Goal: Transaction & Acquisition: Obtain resource

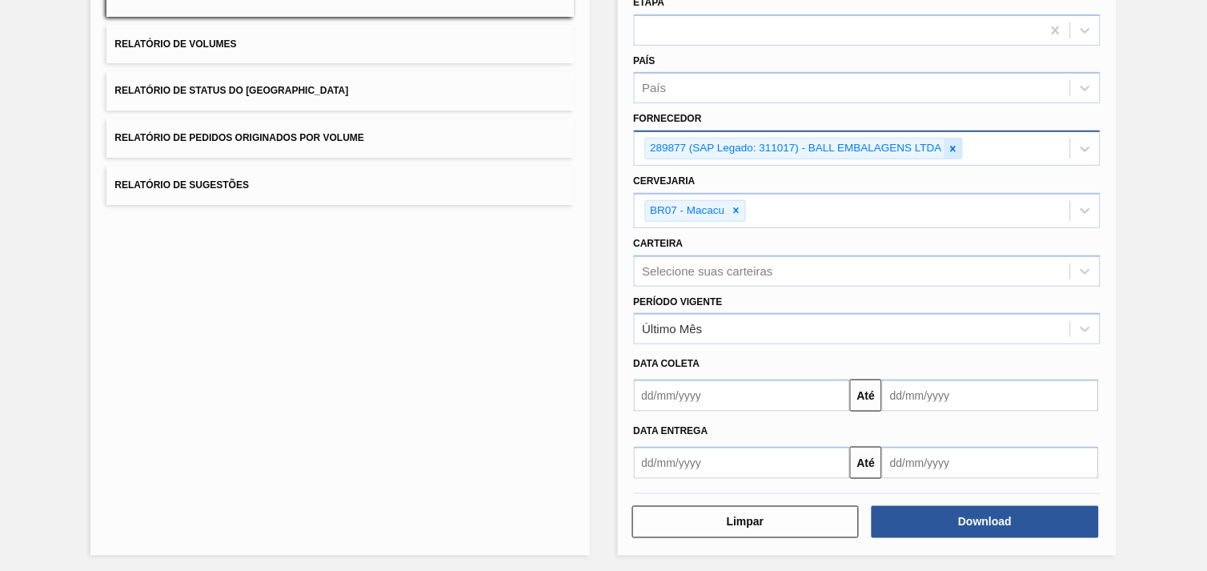
click at [950, 143] on icon at bounding box center [952, 148] width 11 height 11
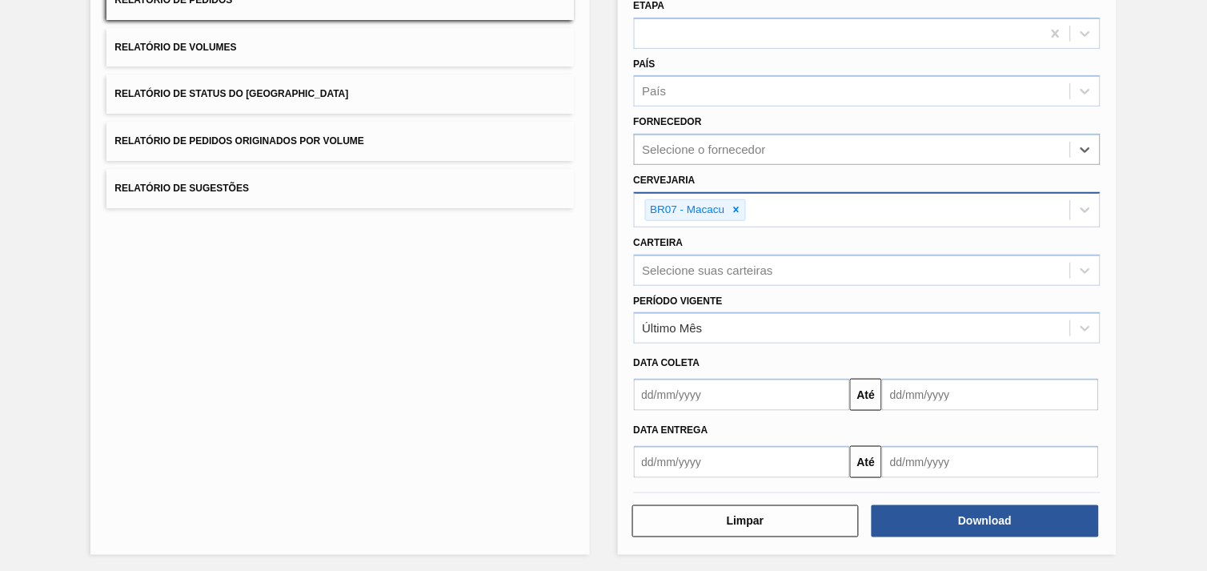
click at [725, 204] on div "BR07 - Macacu" at bounding box center [687, 210] width 82 height 20
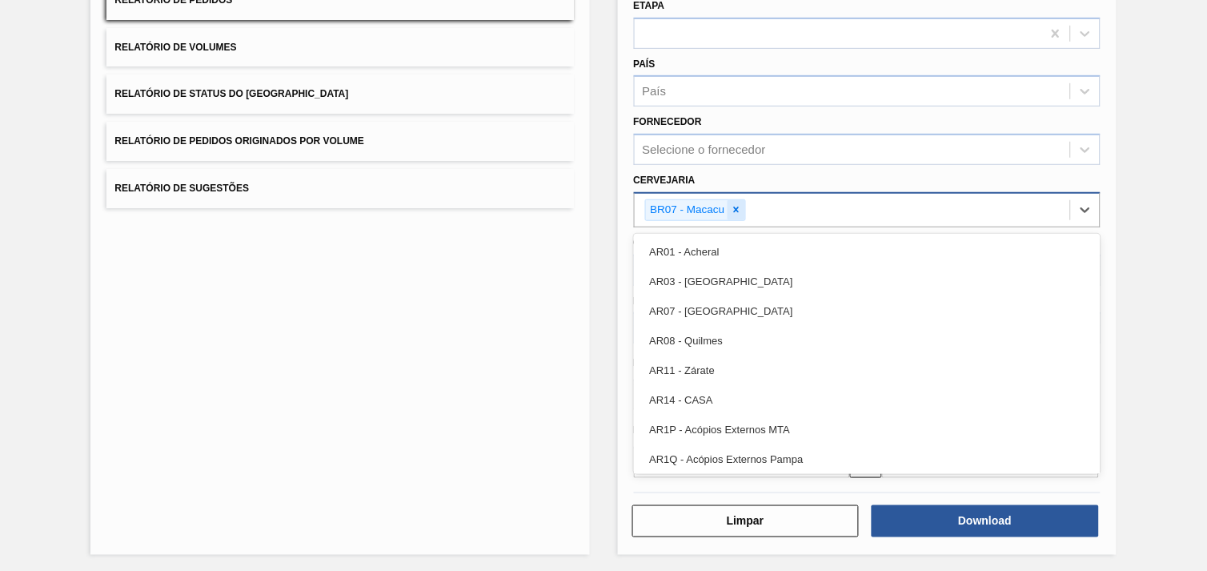
click at [738, 204] on icon at bounding box center [736, 209] width 11 height 11
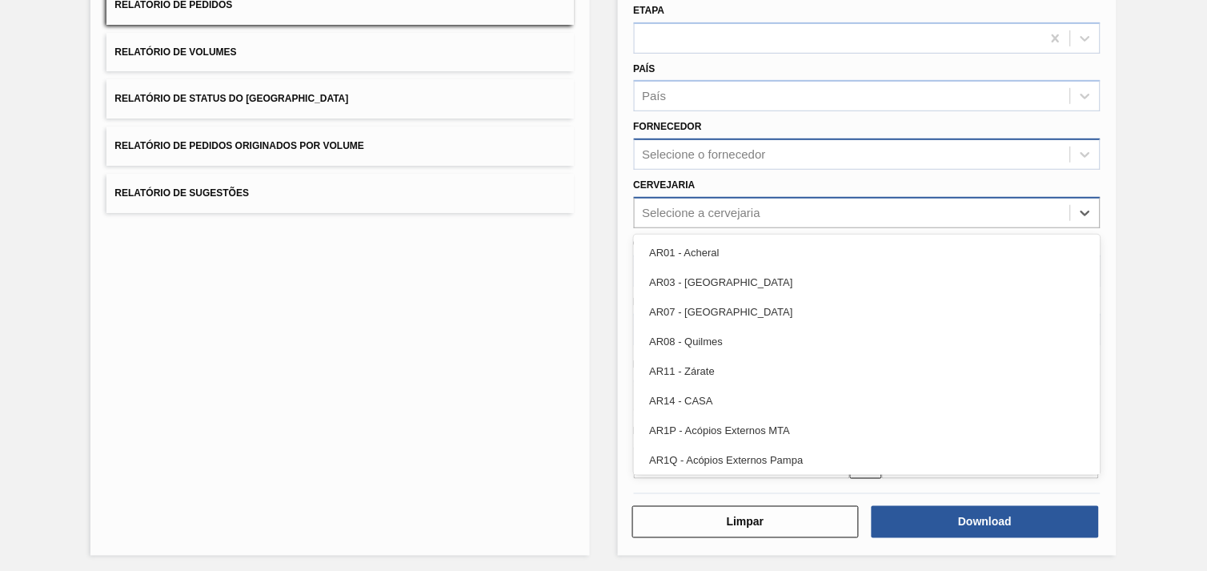
click at [723, 143] on div "Selecione o fornecedor" at bounding box center [852, 154] width 435 height 23
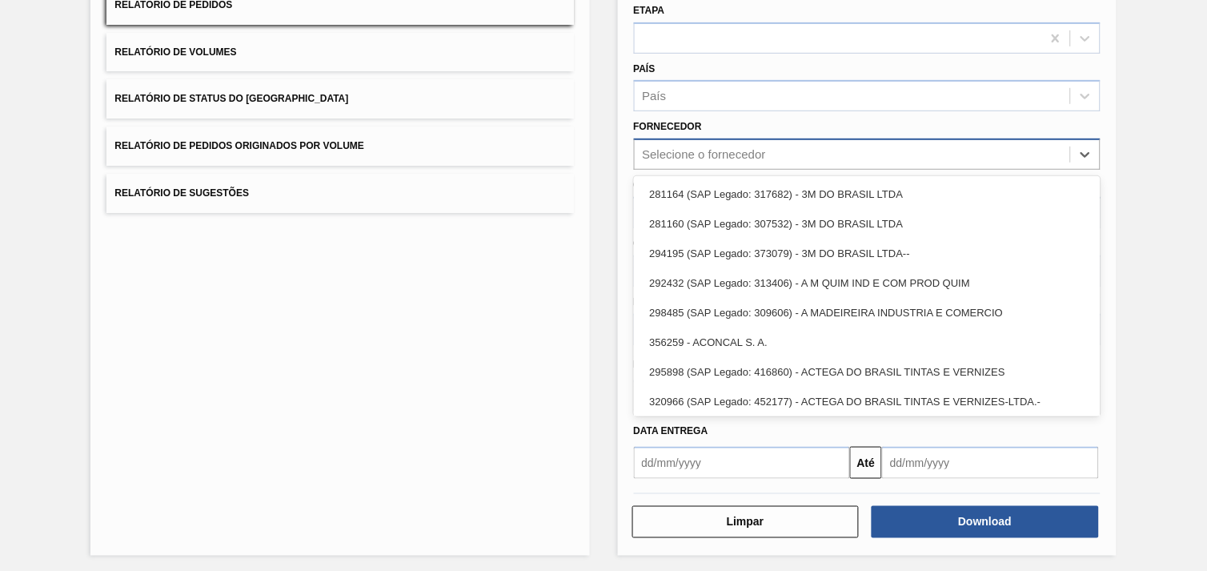
paste input "327858"
type input "327858"
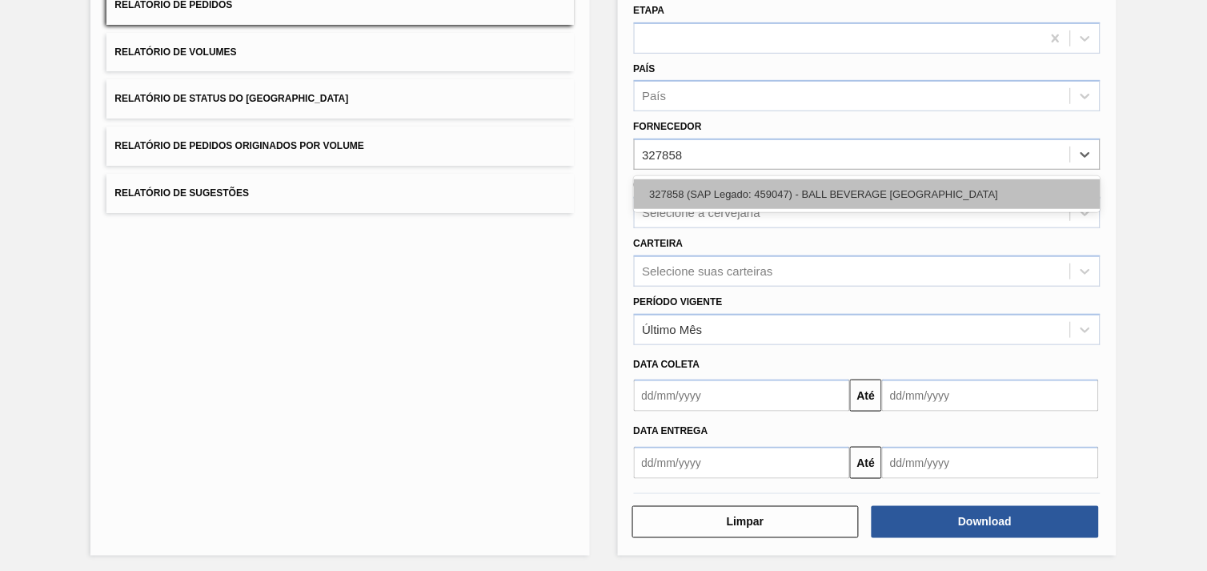
click at [717, 193] on div "327858 (SAP Legado: 459047) - BALL BEVERAGE [GEOGRAPHIC_DATA]" at bounding box center [867, 194] width 466 height 30
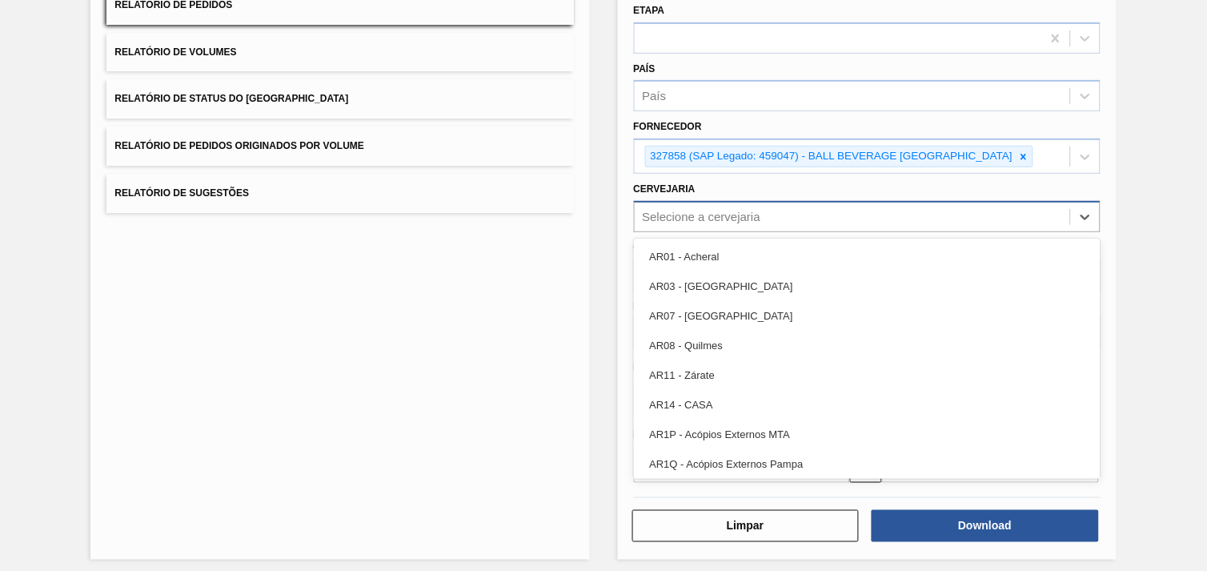
click at [709, 211] on div "Selecione a cervejaria" at bounding box center [702, 217] width 118 height 14
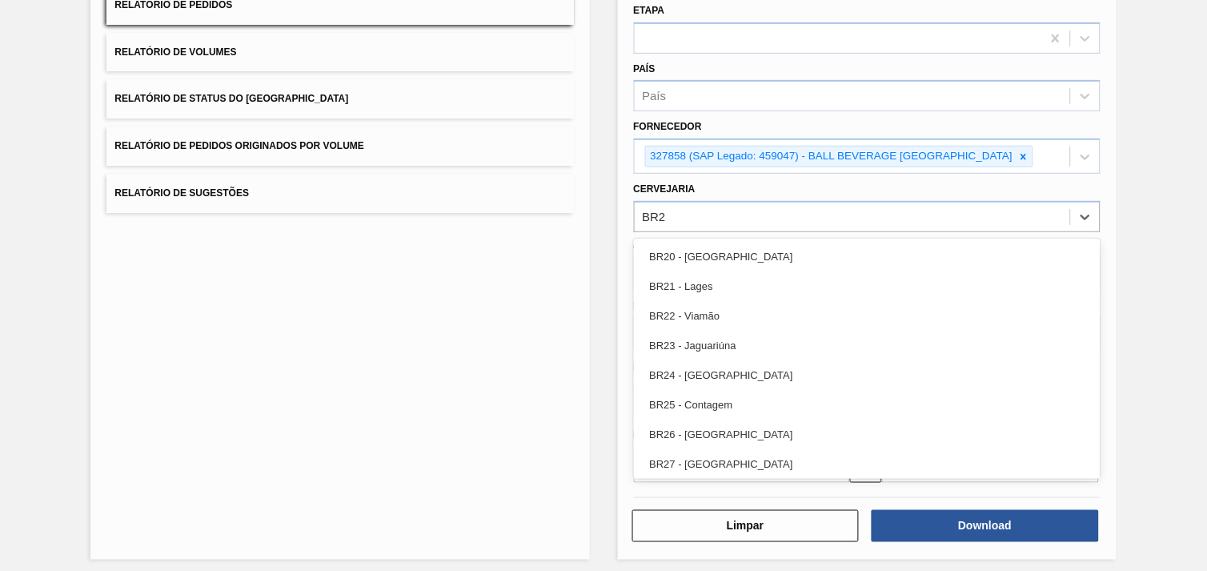
type input "BR27"
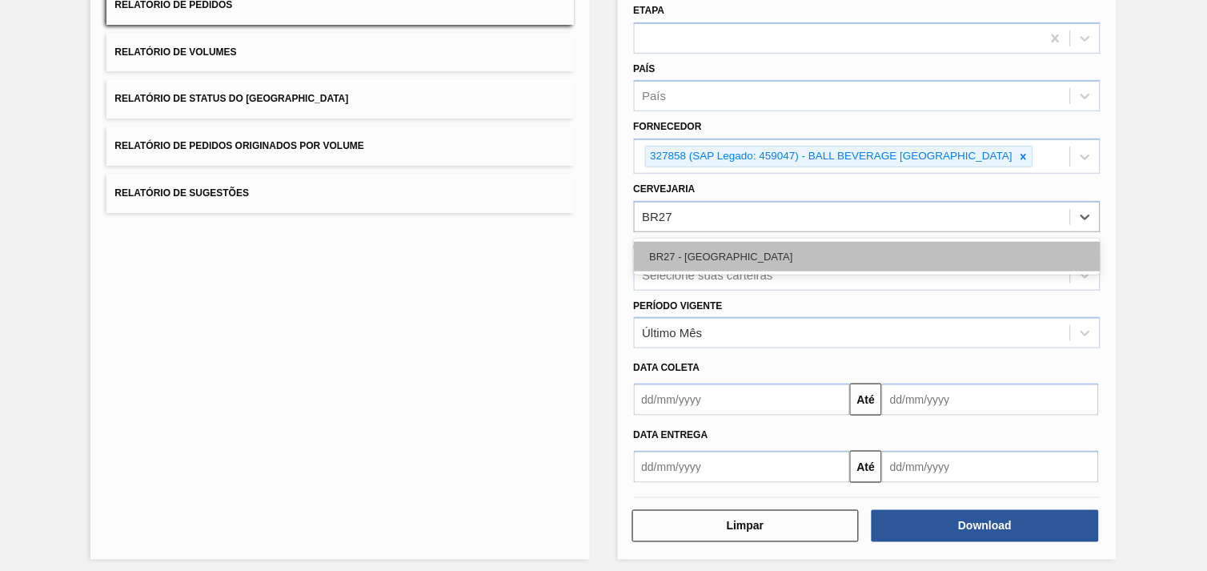
click at [758, 251] on div "BR27 - [GEOGRAPHIC_DATA]" at bounding box center [867, 257] width 466 height 30
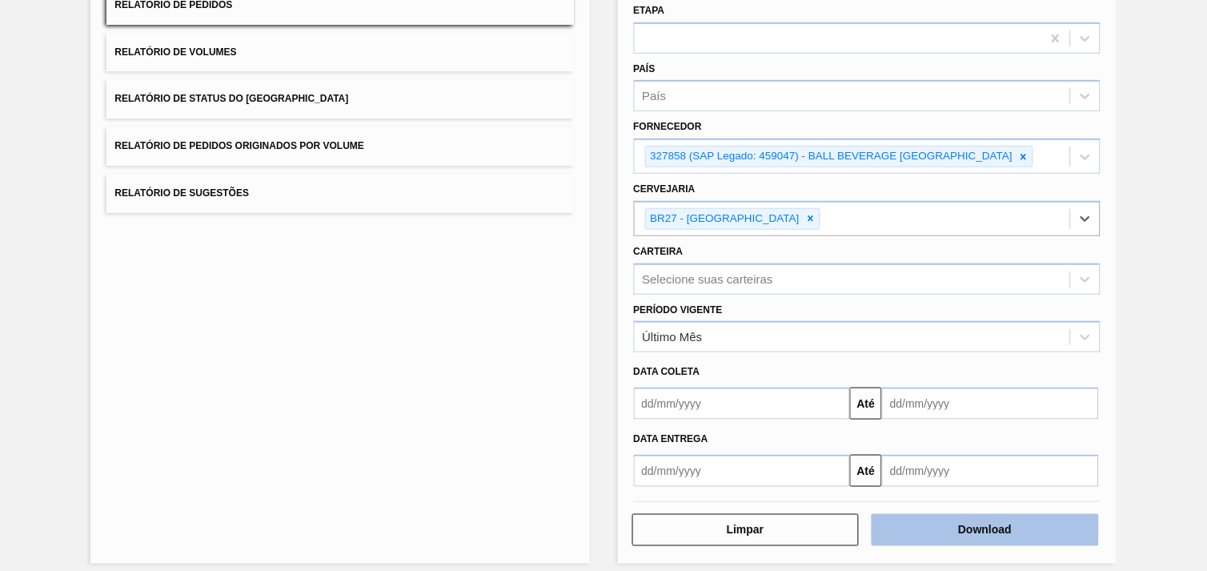
click at [980, 534] on button "Download" at bounding box center [984, 530] width 227 height 32
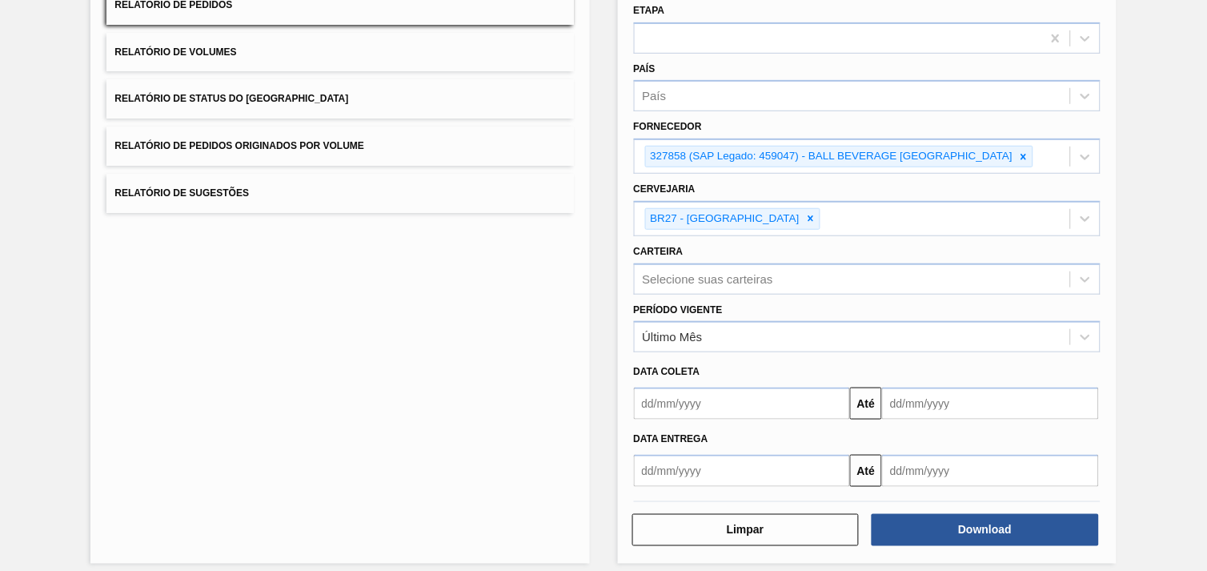
click at [533, 308] on div "Lista de Relatórios Relatório de Pedidos Relatório de Volumes Relatório de Stat…" at bounding box center [339, 250] width 498 height 625
click at [1019, 156] on div at bounding box center [1024, 156] width 18 height 20
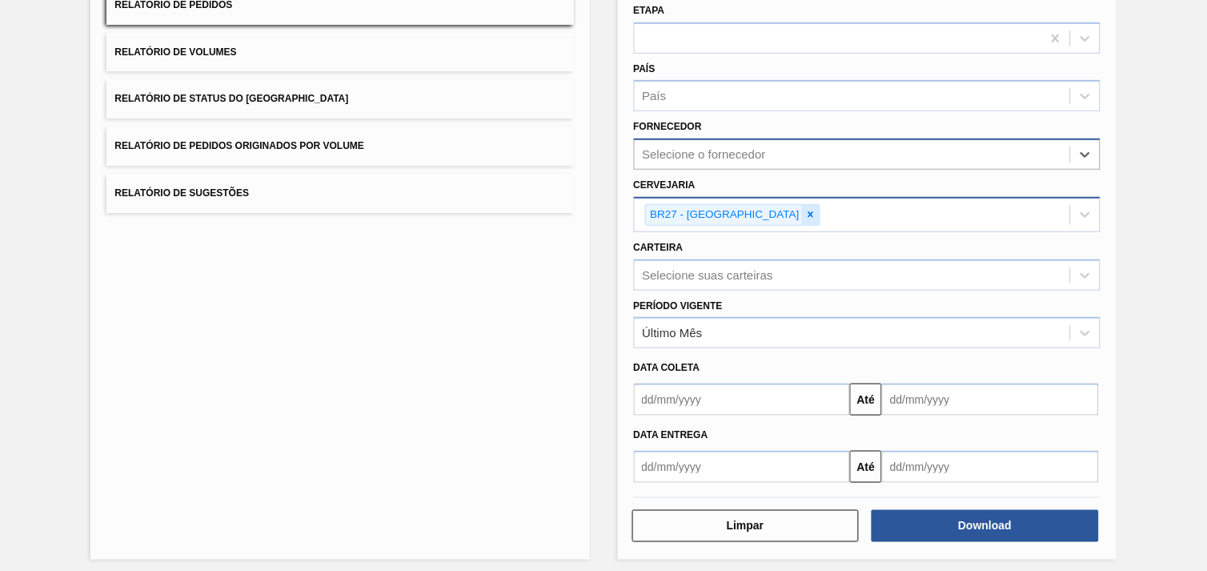
click at [805, 211] on icon at bounding box center [810, 214] width 11 height 11
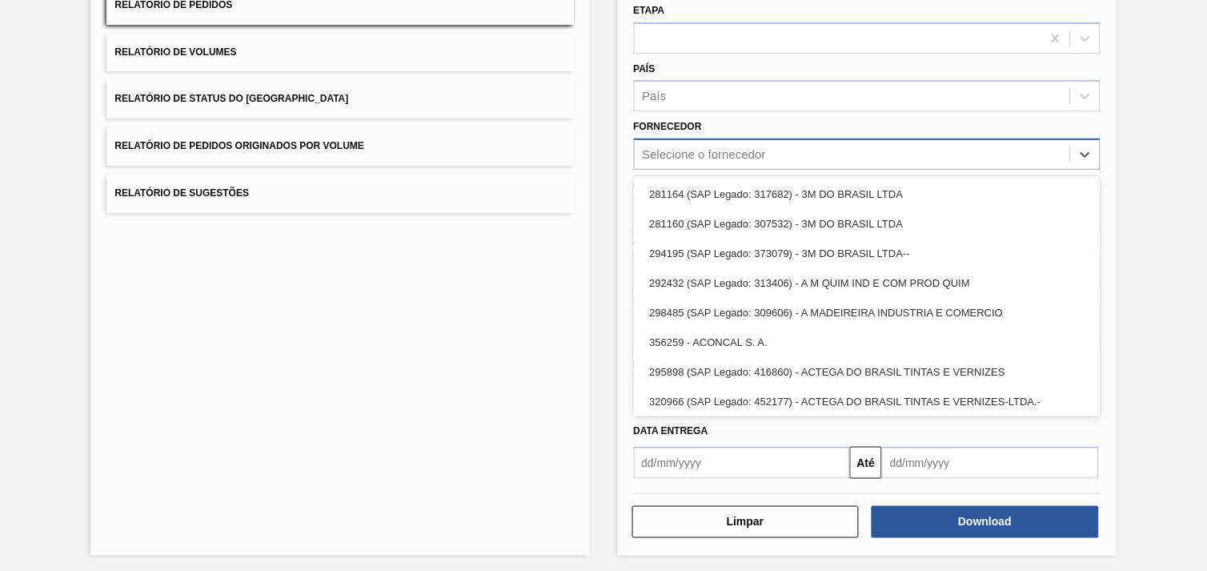
click at [751, 163] on div "Selecione o fornecedor" at bounding box center [867, 153] width 466 height 31
paste input "280389"
type input "280389"
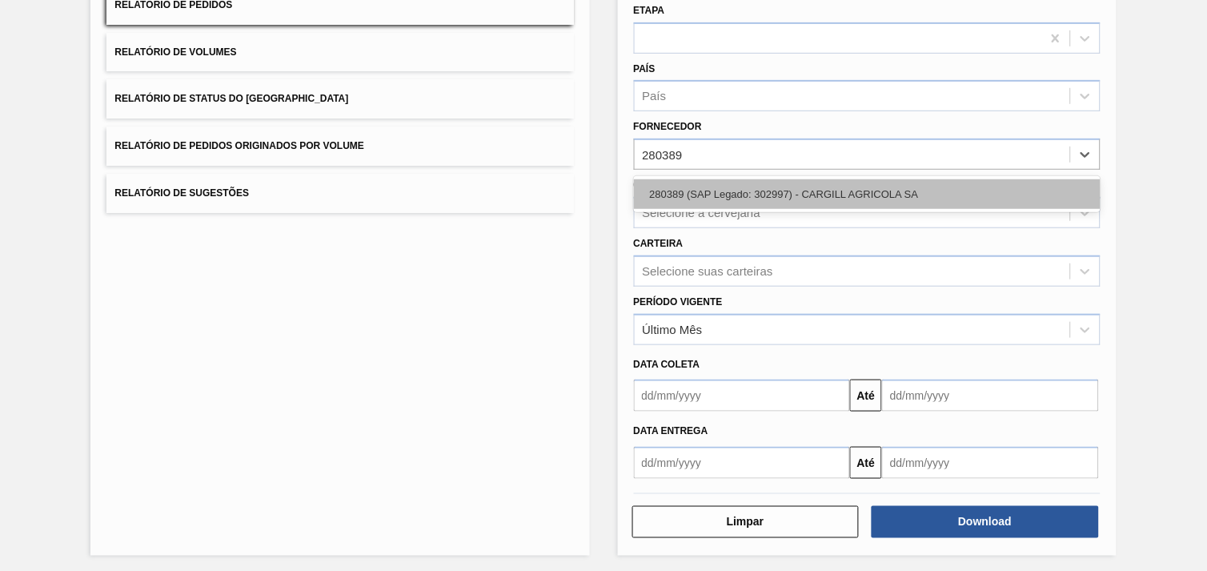
click at [766, 192] on div "280389 (SAP Legado: 302997) - CARGILL AGRICOLA SA" at bounding box center [867, 194] width 466 height 30
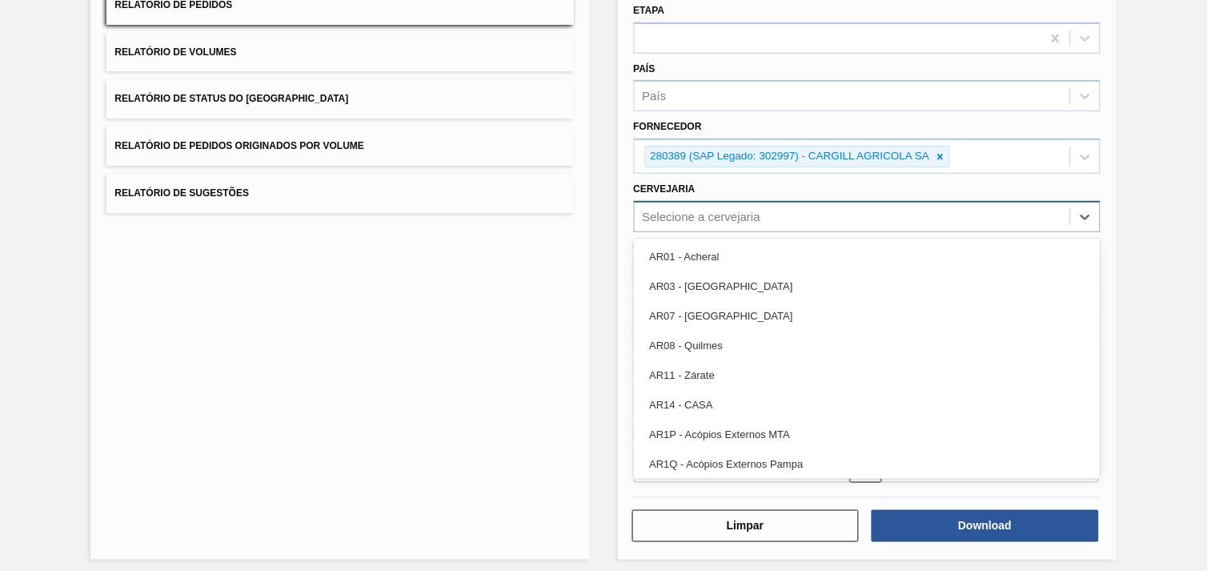
click at [694, 214] on div "Selecione a cervejaria" at bounding box center [702, 217] width 118 height 14
click at [713, 216] on div "Selecione a cervejaria" at bounding box center [702, 217] width 118 height 14
paste input "BR27"
type input "BR27"
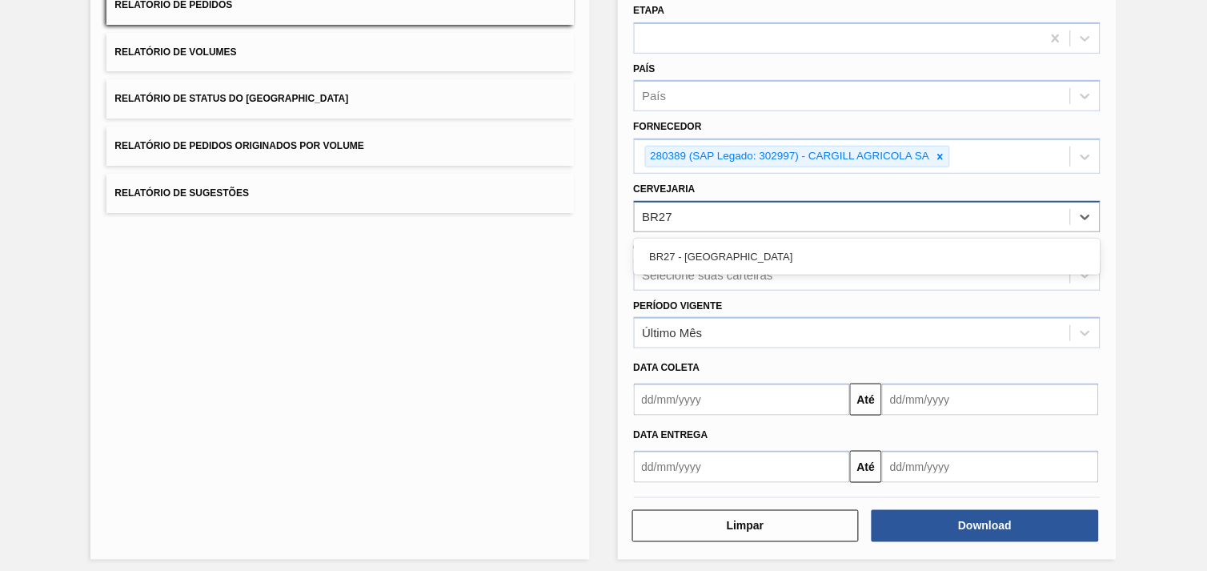
click at [712, 252] on div "BR27 - [GEOGRAPHIC_DATA]" at bounding box center [867, 257] width 466 height 30
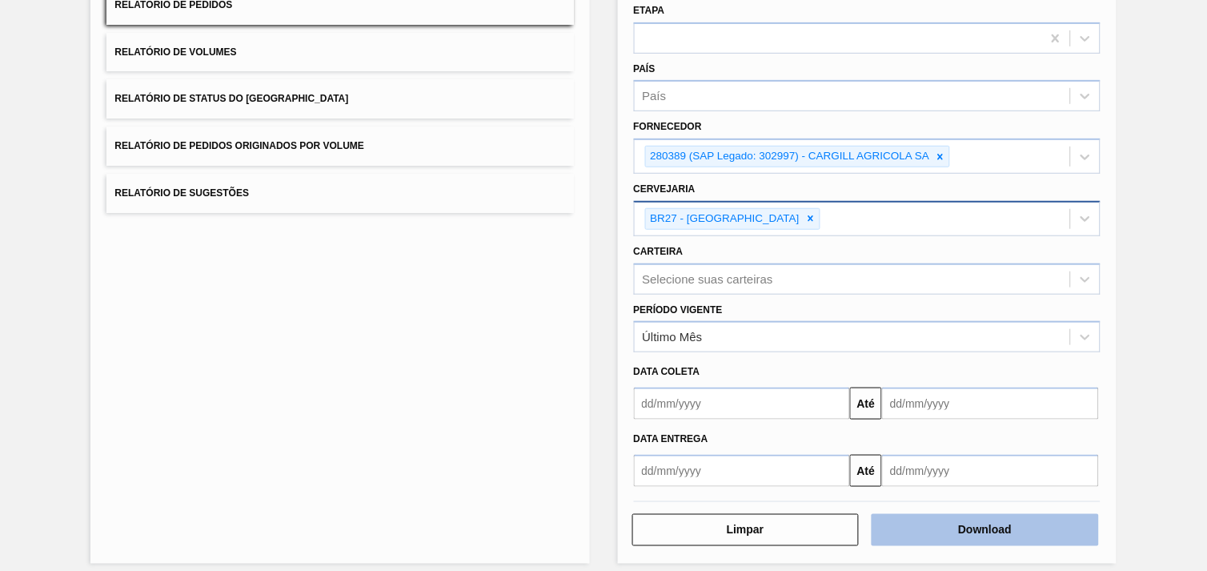
click at [956, 515] on button "Download" at bounding box center [984, 530] width 227 height 32
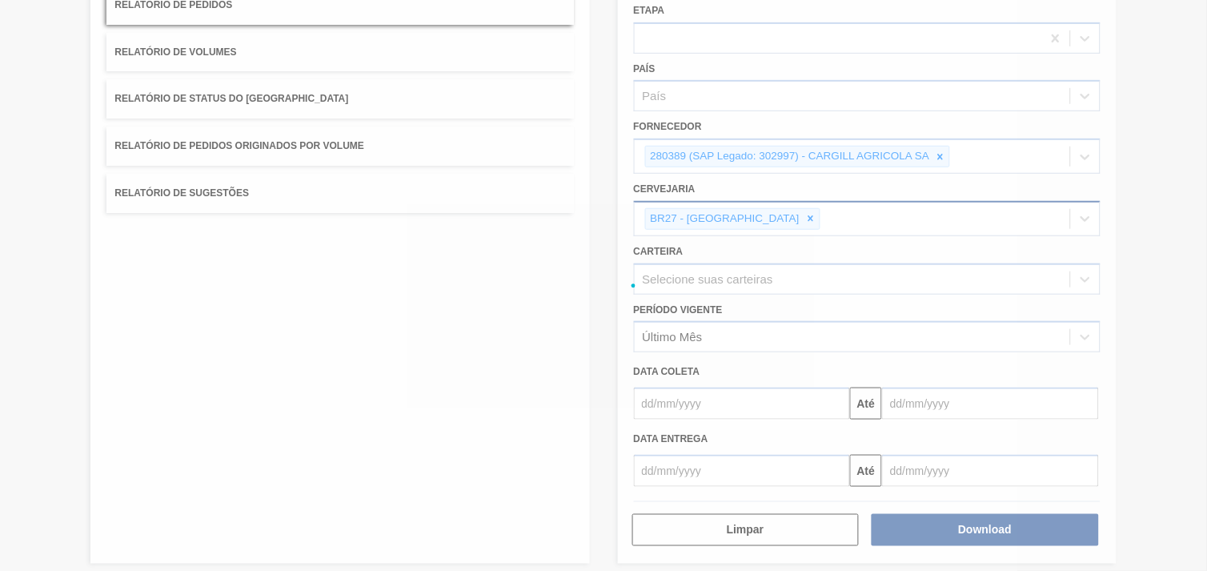
drag, startPoint x: 1124, startPoint y: 0, endPoint x: 1196, endPoint y: 56, distance: 91.2
click at [1196, 56] on div at bounding box center [603, 285] width 1207 height 571
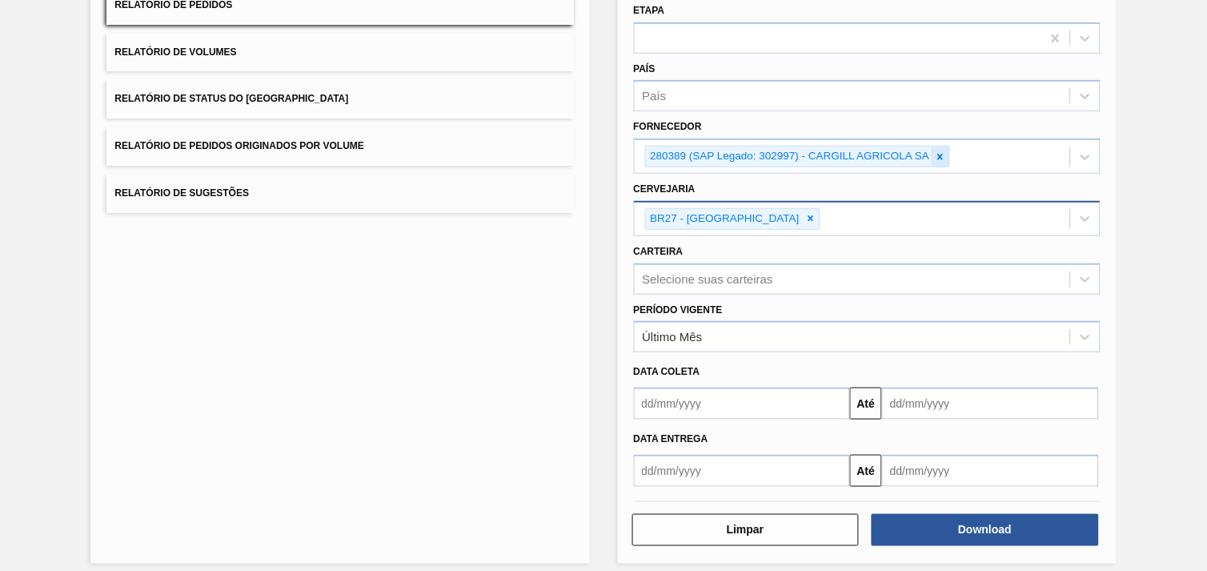
click at [941, 156] on icon at bounding box center [941, 157] width 6 height 6
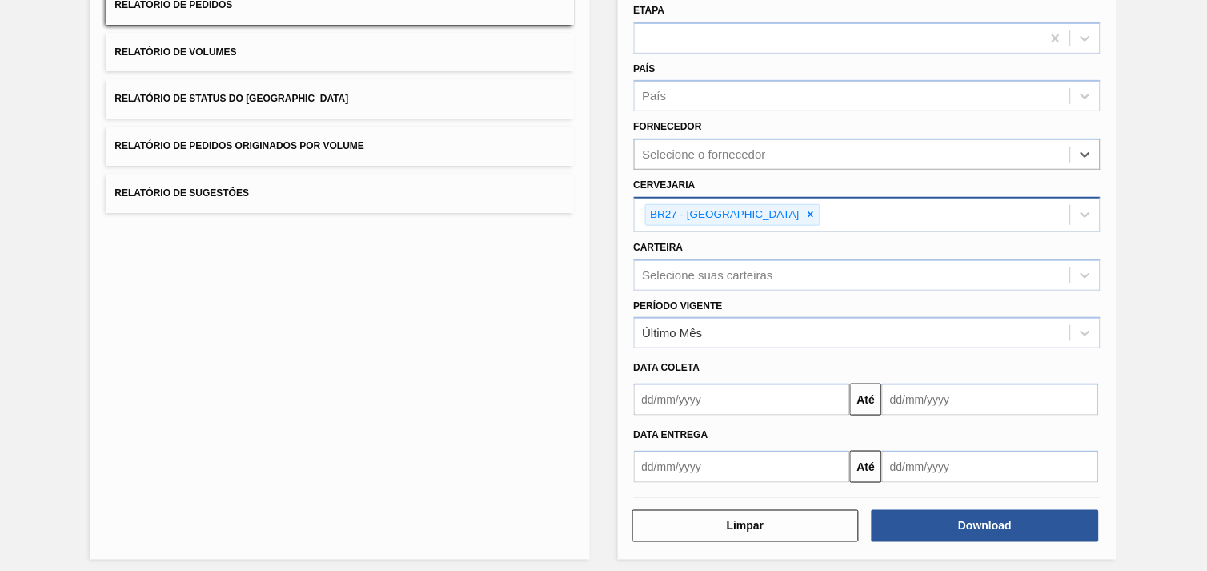
click at [858, 157] on div "Selecione o fornecedor" at bounding box center [852, 154] width 435 height 23
paste input "289744"
type input "289744"
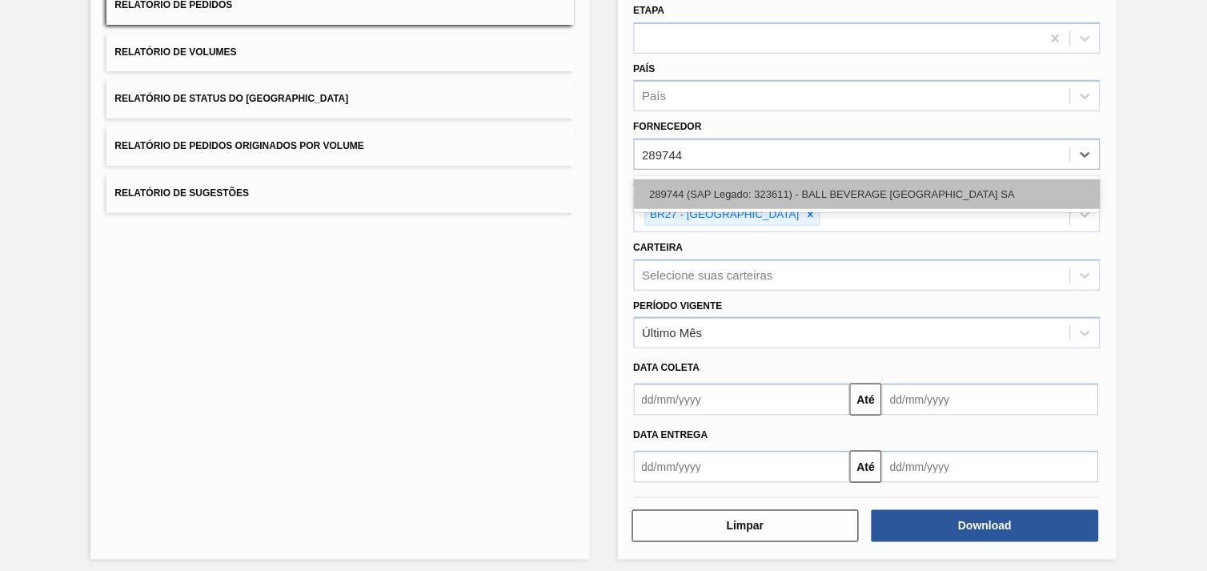
click at [836, 184] on div "289744 (SAP Legado: 323611) - BALL BEVERAGE [GEOGRAPHIC_DATA] SA" at bounding box center [867, 194] width 466 height 30
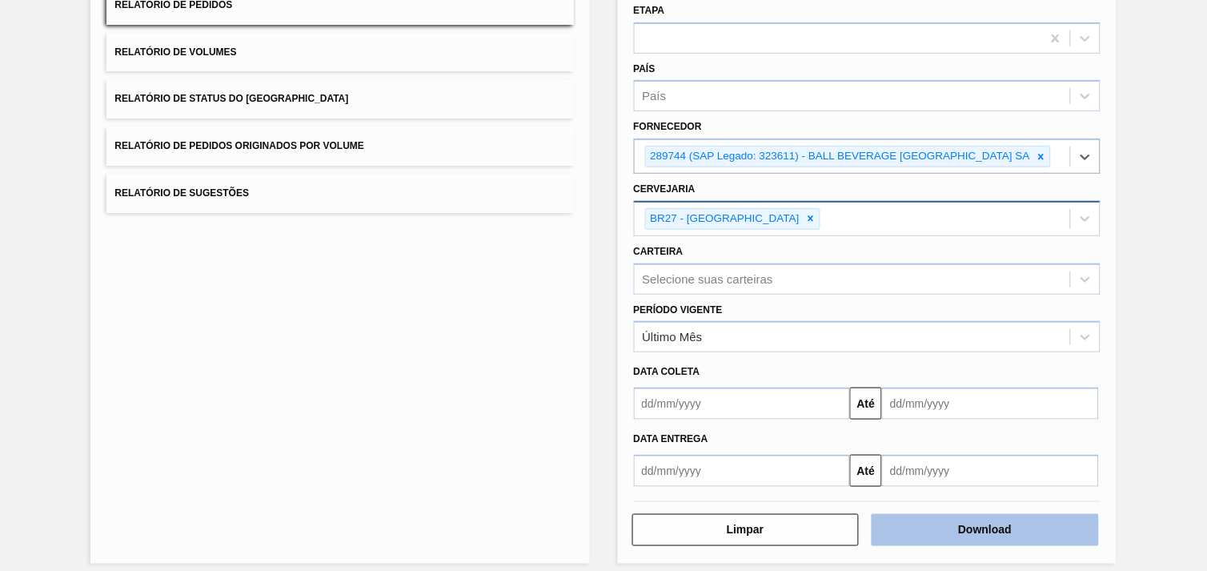
click at [976, 522] on button "Download" at bounding box center [984, 530] width 227 height 32
click at [1037, 526] on button "Download" at bounding box center [984, 530] width 227 height 32
